Goal: Transaction & Acquisition: Purchase product/service

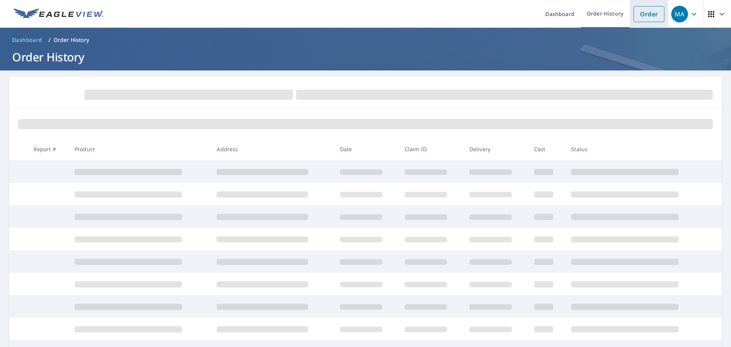
click at [651, 16] on link "Order" at bounding box center [648, 14] width 31 height 16
click at [647, 17] on link "Order" at bounding box center [648, 14] width 31 height 16
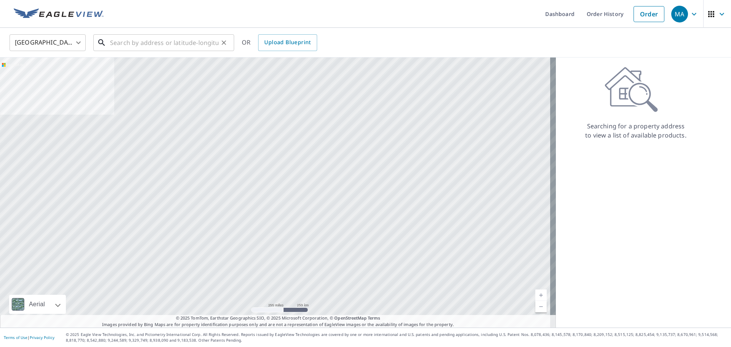
click at [136, 45] on input "text" at bounding box center [164, 42] width 108 height 21
paste input "[STREET_ADDRESS]"
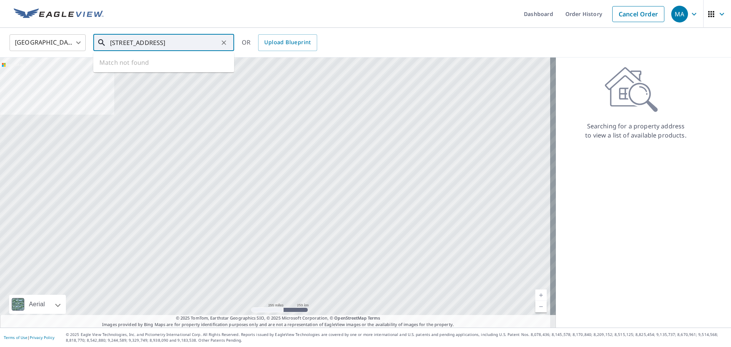
scroll to position [0, 13]
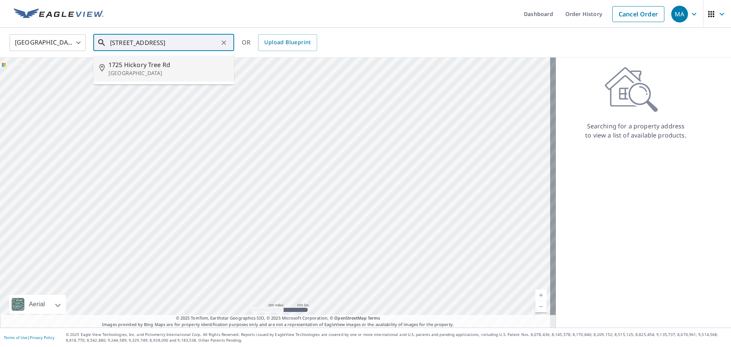
click at [124, 73] on p "[GEOGRAPHIC_DATA]" at bounding box center [168, 73] width 120 height 8
type input "1725 Hickory Tree Rd Bluff City, TN 37618"
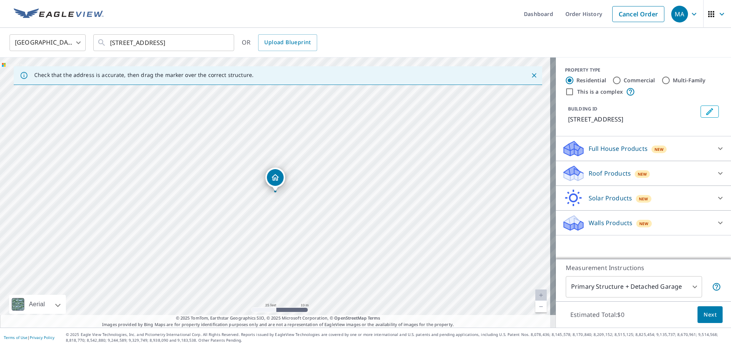
click at [590, 170] on p "Roof Products" at bounding box center [609, 173] width 42 height 9
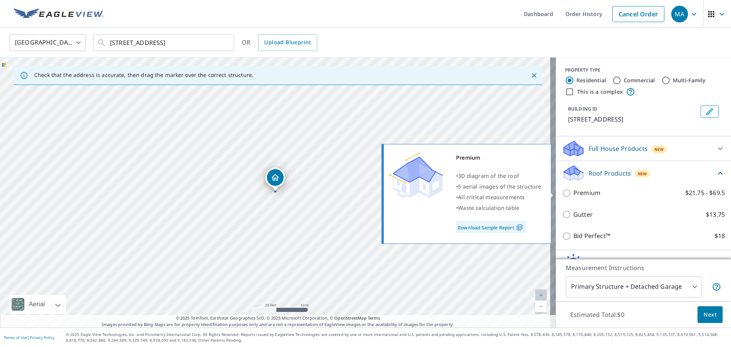
click at [573, 194] on p "Premium" at bounding box center [586, 193] width 27 height 10
click at [569, 194] on input "Premium $21.75 - $69.5" at bounding box center [567, 192] width 11 height 9
checkbox input "true"
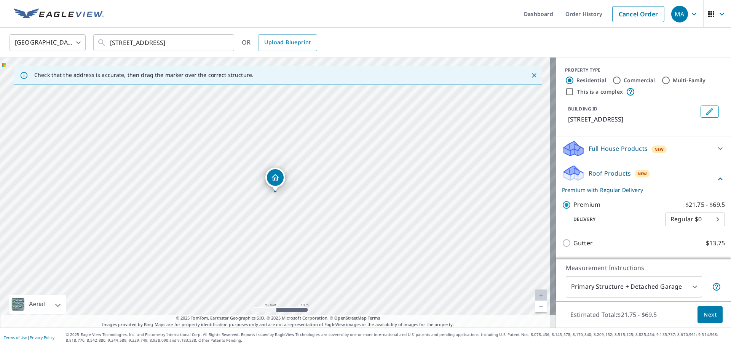
click at [709, 319] on button "Next" at bounding box center [709, 314] width 25 height 17
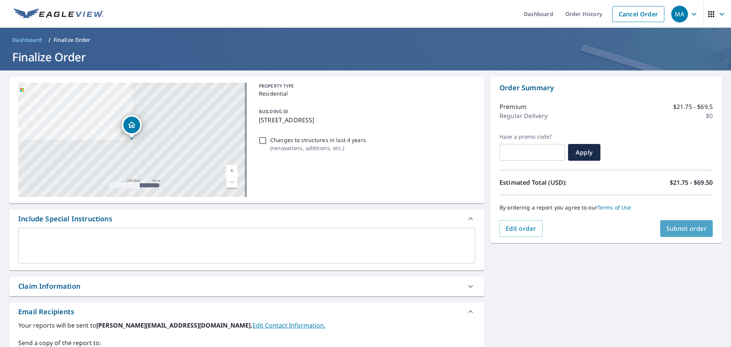
click at [688, 230] on span "Submit order" at bounding box center [686, 228] width 41 height 8
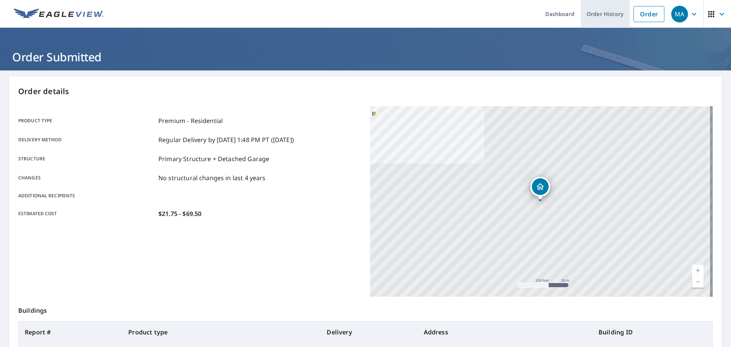
click at [607, 14] on link "Order History" at bounding box center [604, 14] width 49 height 28
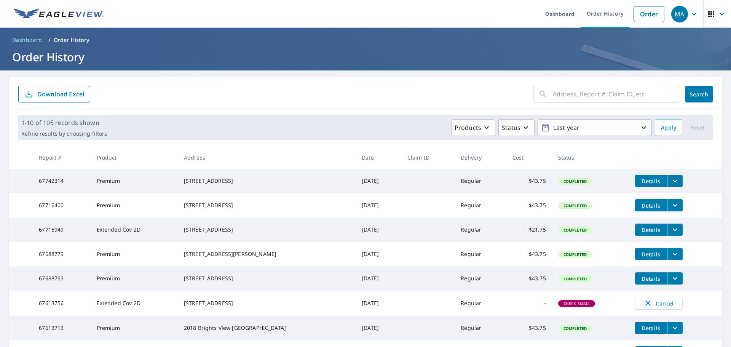
click at [647, 182] on span "Details" at bounding box center [650, 180] width 23 height 7
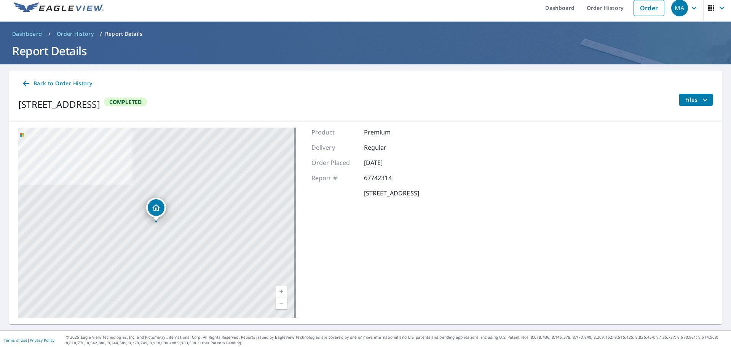
scroll to position [9, 0]
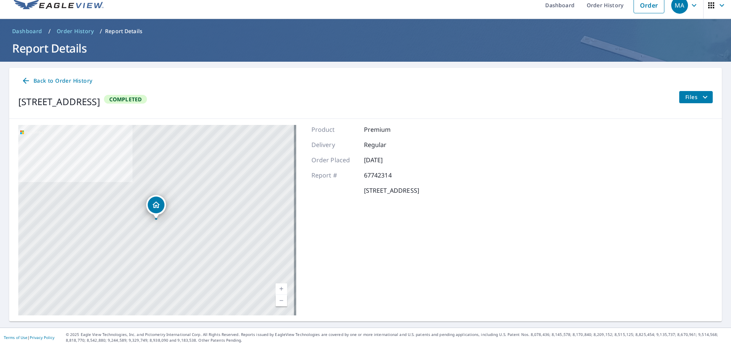
click at [700, 94] on icon "filesDropdownBtn-67742314" at bounding box center [704, 96] width 9 height 9
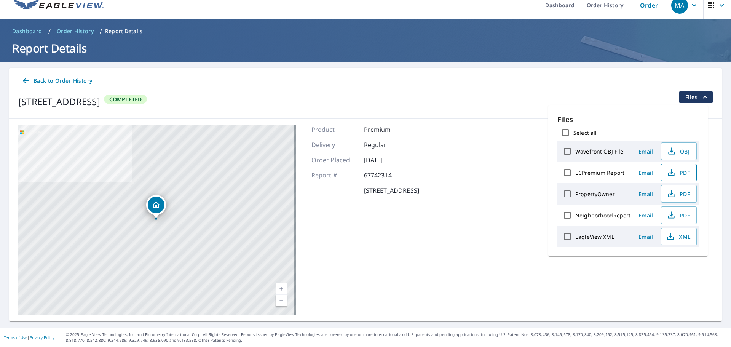
click at [678, 174] on span "PDF" at bounding box center [678, 172] width 24 height 9
